Goal: Navigation & Orientation: Go to known website

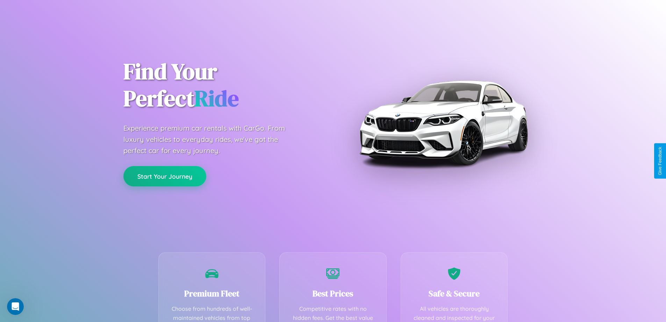
click at [165, 176] on button "Start Your Journey" at bounding box center [165, 176] width 83 height 20
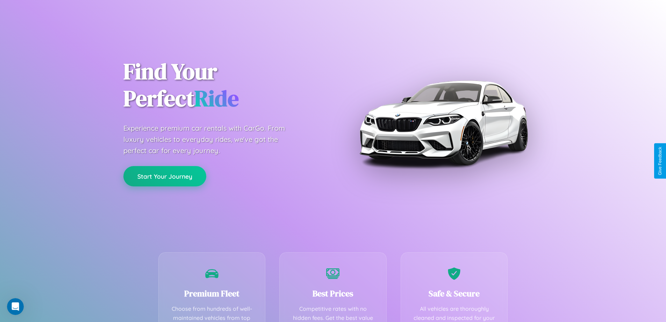
click at [165, 176] on button "Start Your Journey" at bounding box center [165, 176] width 83 height 20
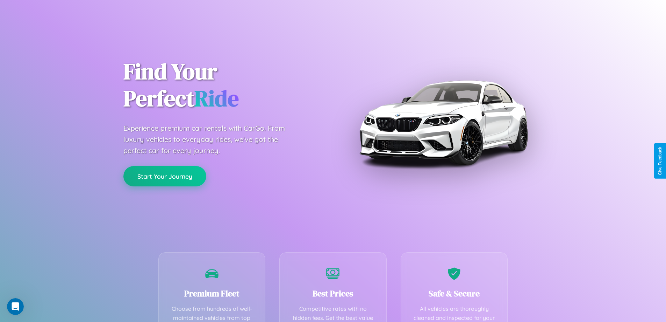
click at [165, 176] on button "Start Your Journey" at bounding box center [165, 176] width 83 height 20
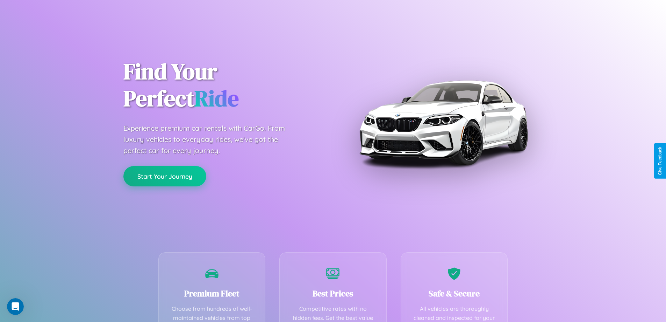
click at [165, 176] on button "Start Your Journey" at bounding box center [165, 176] width 83 height 20
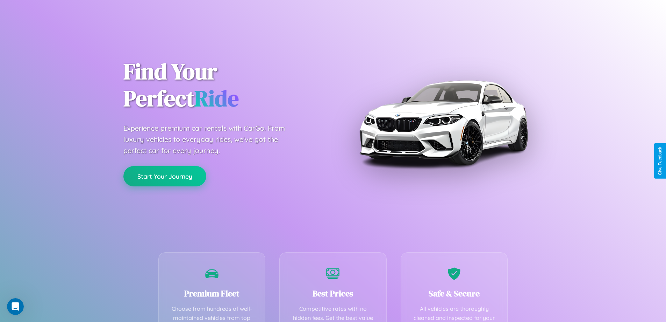
click at [165, 176] on button "Start Your Journey" at bounding box center [165, 176] width 83 height 20
